Goal: Information Seeking & Learning: Learn about a topic

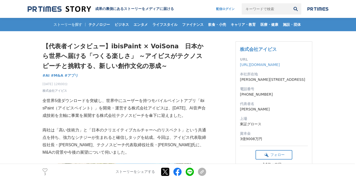
click at [200, 7] on div "成果の裏側にあるストーリーをメディアに届ける 配信ログイン 検索履歴 全て削除" at bounding box center [178, 9] width 301 height 6
click at [198, 8] on div "成果の裏側にあるストーリーをメディアに届ける 配信ログイン 検索履歴 全て削除" at bounding box center [178, 9] width 301 height 6
click at [191, 7] on div "成果の裏側にあるストーリーをメディアに届ける 配信ログイン 検索履歴 全て削除" at bounding box center [178, 9] width 301 height 6
click at [123, 24] on span "ビジネス" at bounding box center [122, 24] width 18 height 5
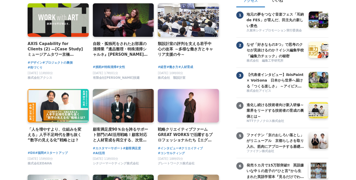
scroll to position [57, 0]
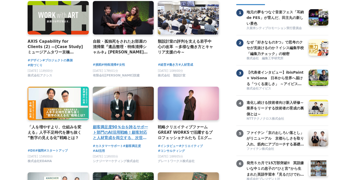
click at [118, 117] on link at bounding box center [123, 103] width 64 height 35
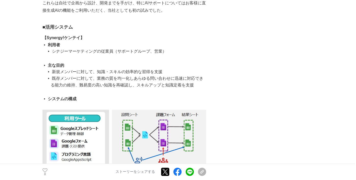
scroll to position [1325, 0]
click at [154, 41] on li "利用者" at bounding box center [127, 44] width 160 height 7
